Goal: Find contact information: Find contact information

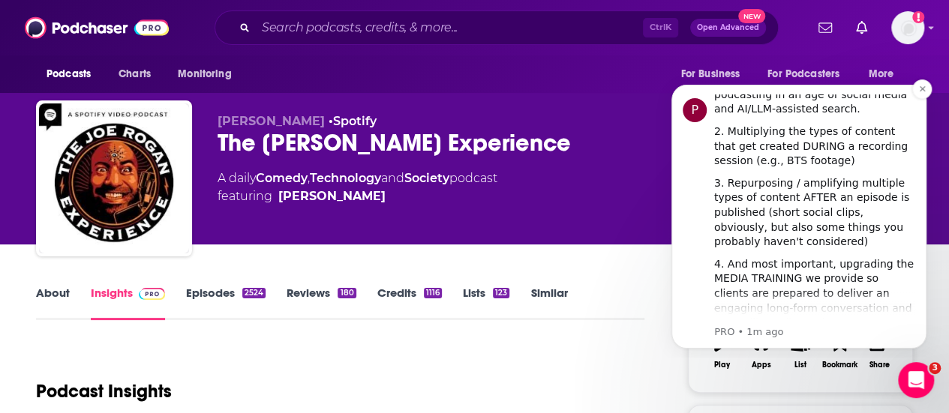
scroll to position [724, 0]
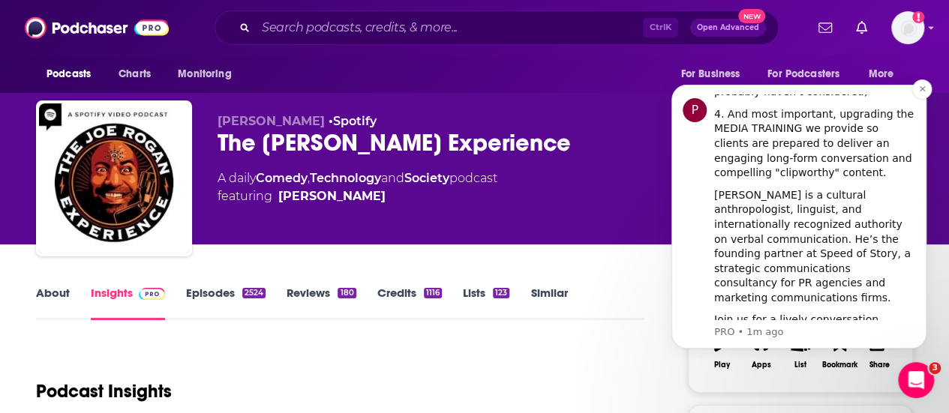
click at [785, 349] on span "Register Here (It's Free!)" at bounding box center [814, 356] width 147 height 14
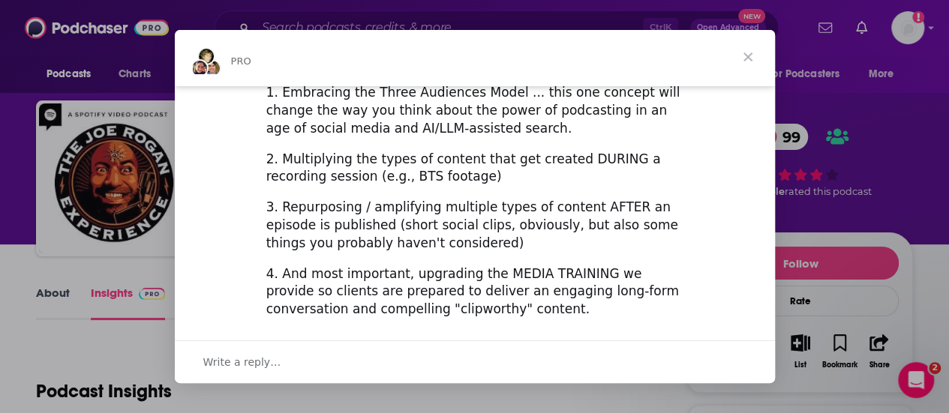
scroll to position [685, 0]
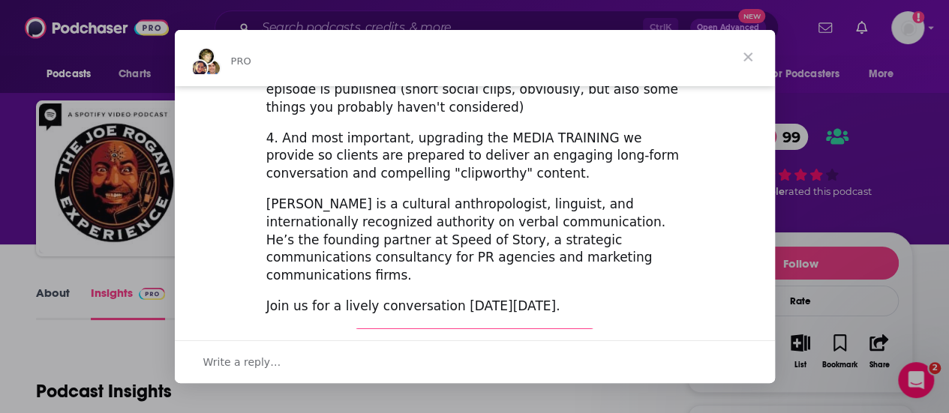
click at [529, 335] on span "Register Here (It's Free!)" at bounding box center [474, 342] width 179 height 15
click at [752, 49] on span "Close" at bounding box center [748, 57] width 54 height 54
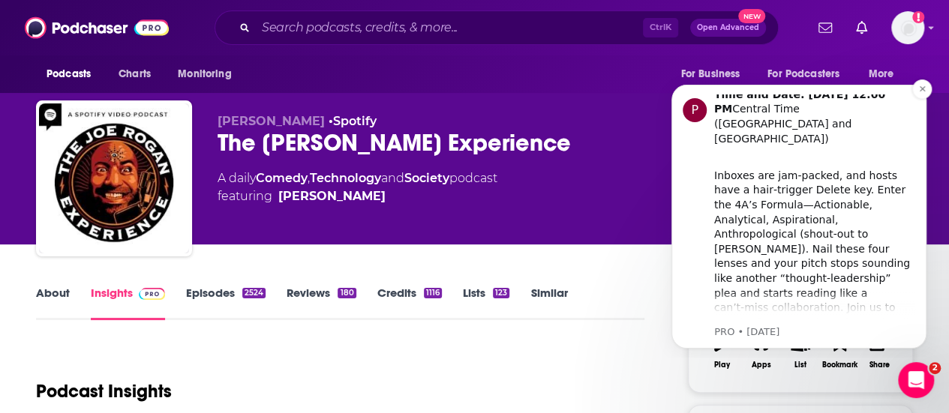
scroll to position [0, 0]
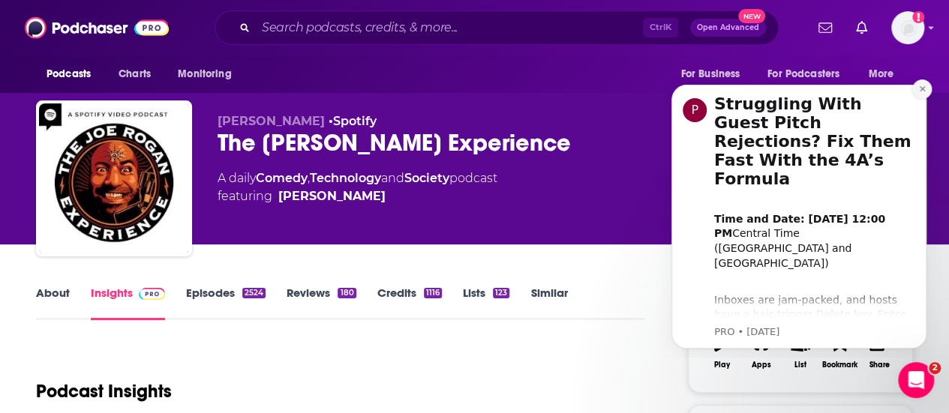
click at [923, 91] on icon "Dismiss notification" at bounding box center [921, 88] width 5 height 5
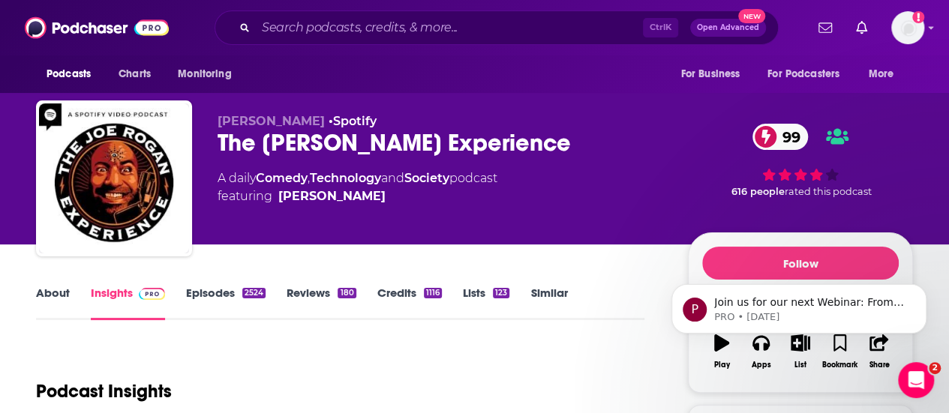
click at [50, 293] on link "About" at bounding box center [53, 303] width 34 height 34
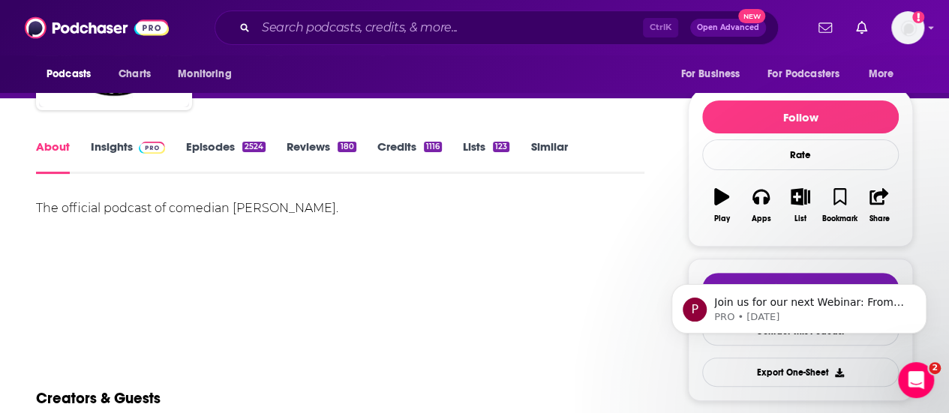
scroll to position [150, 0]
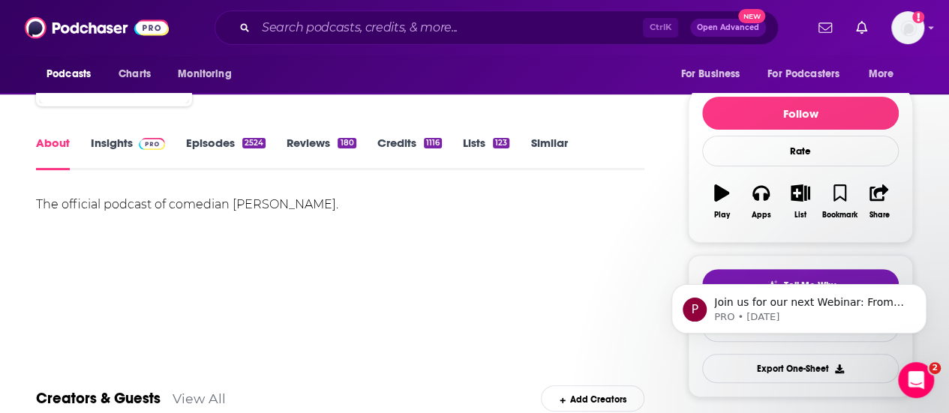
click at [204, 150] on link "Episodes 2524" at bounding box center [225, 153] width 79 height 34
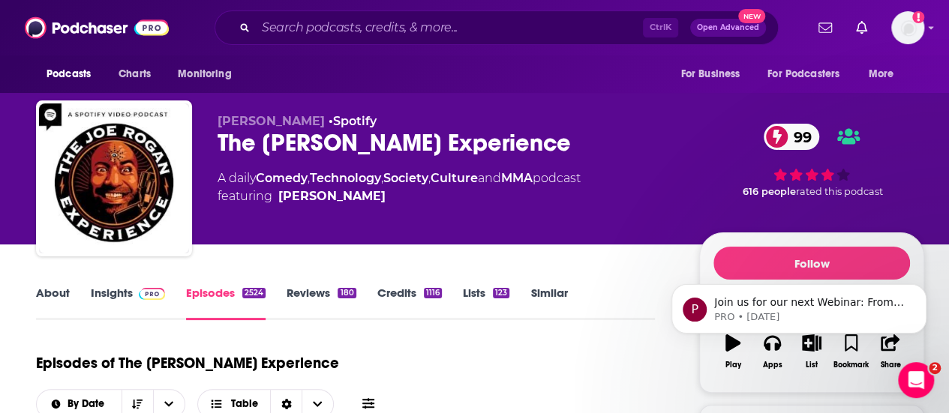
scroll to position [1500, 0]
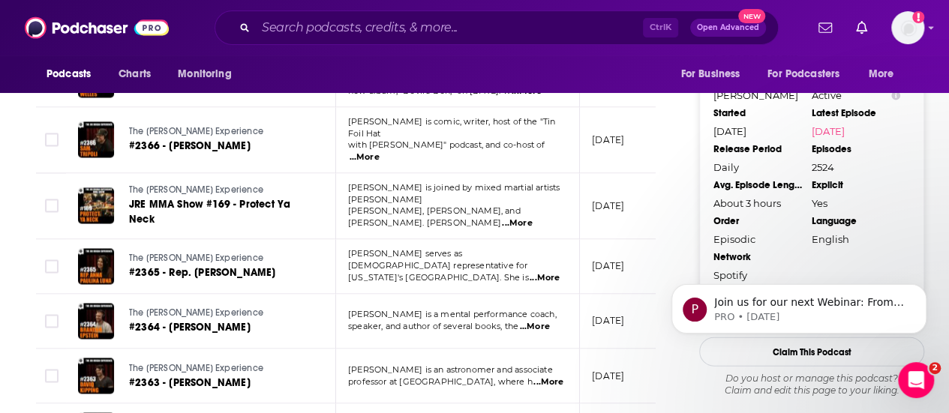
drag, startPoint x: 955, startPoint y: 127, endPoint x: 579, endPoint y: 141, distance: 376.7
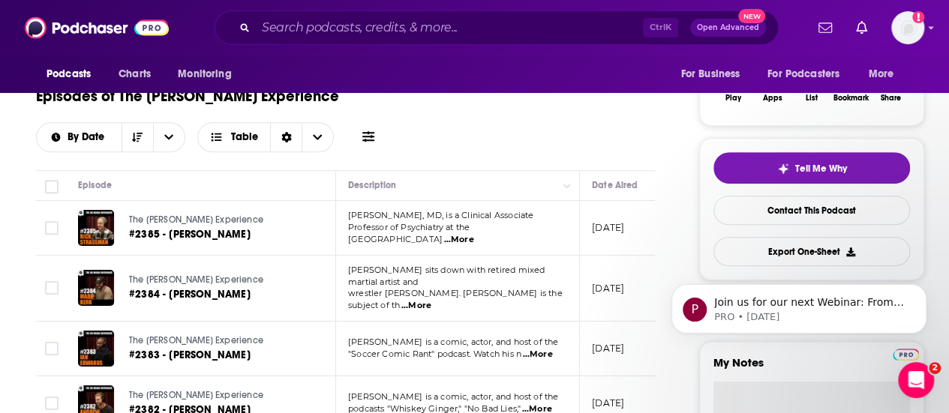
scroll to position [321, 0]
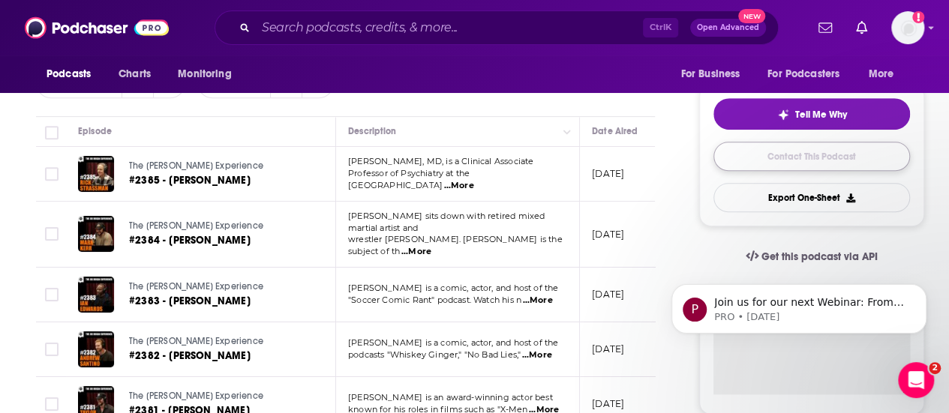
click at [814, 150] on link "Contact This Podcast" at bounding box center [811, 156] width 196 height 29
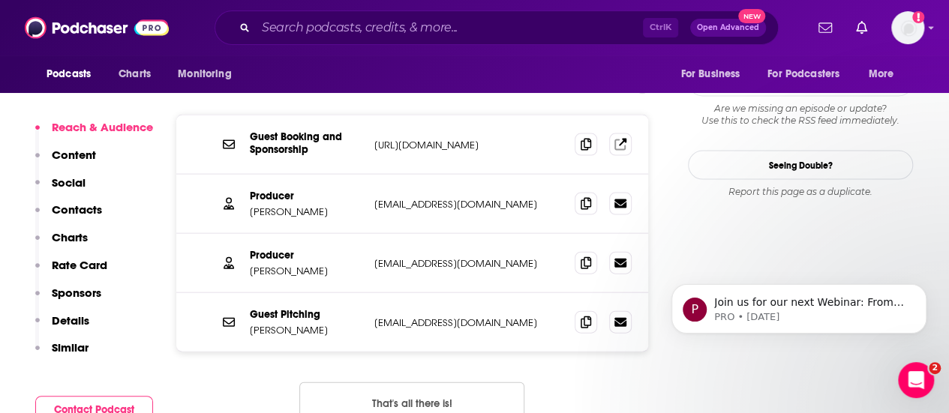
scroll to position [1471, 0]
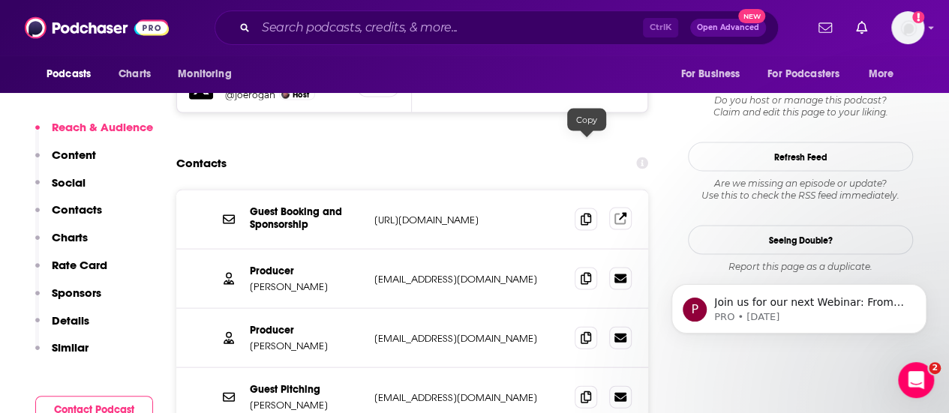
click at [628, 208] on link at bounding box center [620, 219] width 22 height 22
click at [590, 331] on icon at bounding box center [585, 337] width 10 height 12
click at [591, 391] on icon at bounding box center [585, 397] width 10 height 12
click at [585, 391] on icon at bounding box center [585, 397] width 10 height 12
click at [589, 272] on icon at bounding box center [585, 278] width 10 height 12
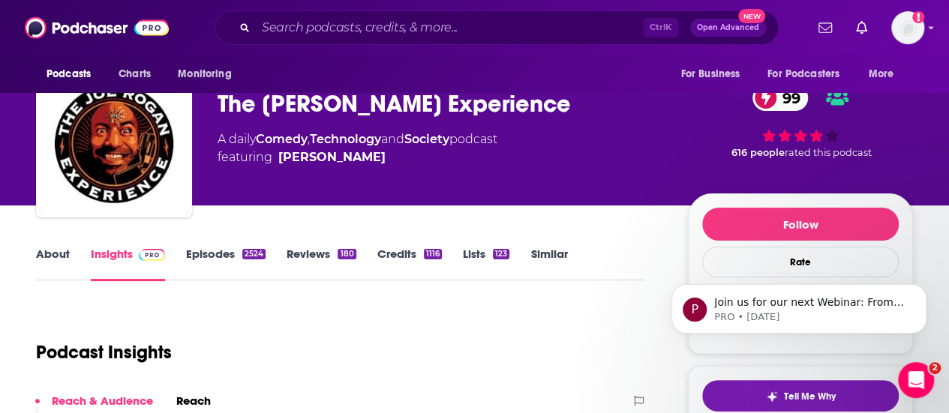
scroll to position [0, 0]
